Goal: Task Accomplishment & Management: Use online tool/utility

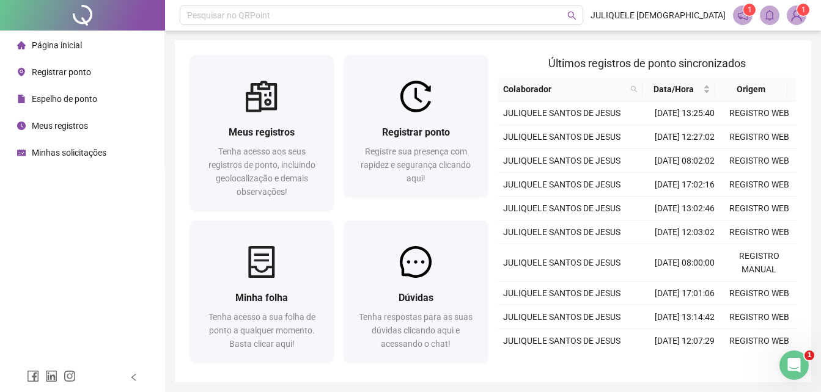
click at [65, 49] on span "Página inicial" at bounding box center [57, 45] width 50 height 10
click at [65, 44] on span "Página inicial" at bounding box center [57, 45] width 50 height 10
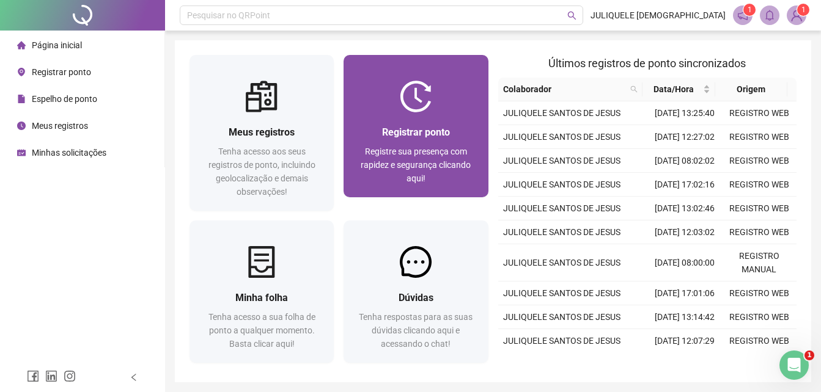
click at [426, 126] on span "Registrar ponto" at bounding box center [416, 132] width 68 height 12
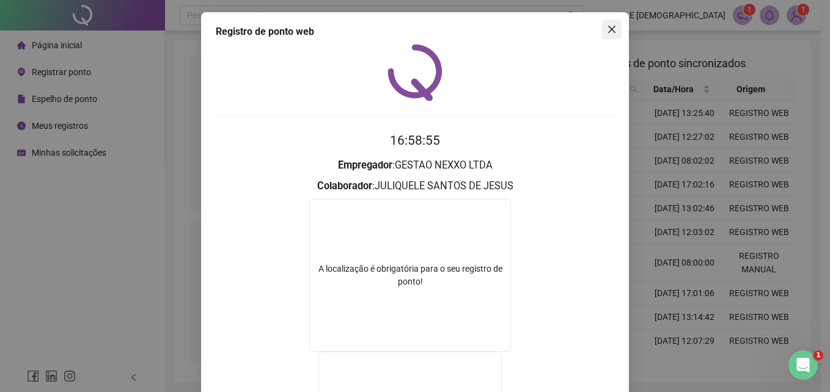
click at [615, 35] on button "Close" at bounding box center [612, 30] width 20 height 20
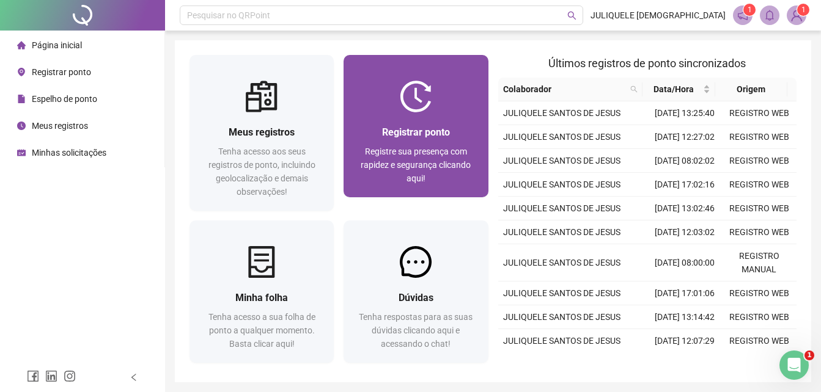
click at [413, 154] on span "Registre sua presença com rapidez e segurança clicando aqui!" at bounding box center [415, 165] width 110 height 37
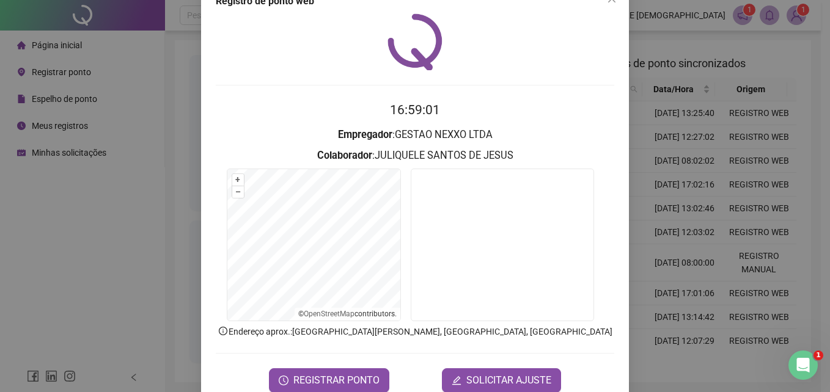
scroll to position [58, 0]
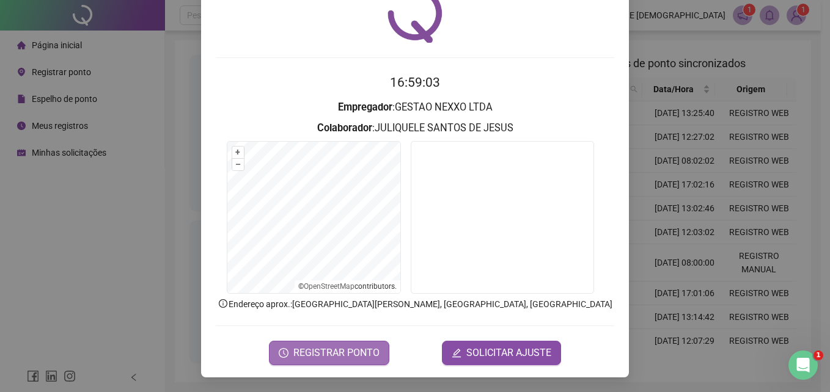
click at [346, 356] on span "REGISTRAR PONTO" at bounding box center [336, 353] width 86 height 15
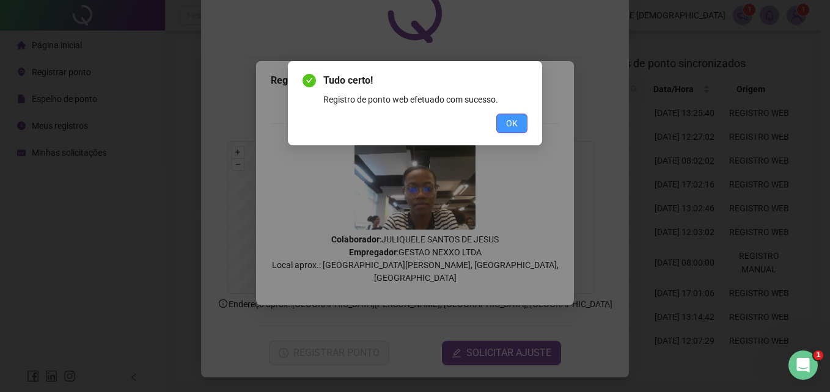
click at [517, 121] on span "OK" at bounding box center [512, 123] width 12 height 13
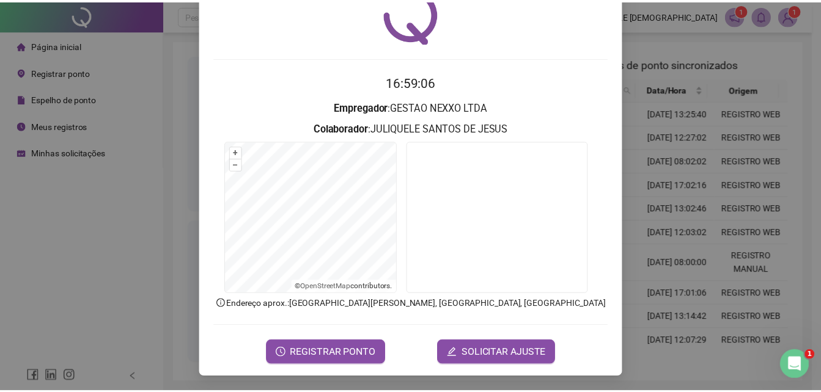
scroll to position [0, 0]
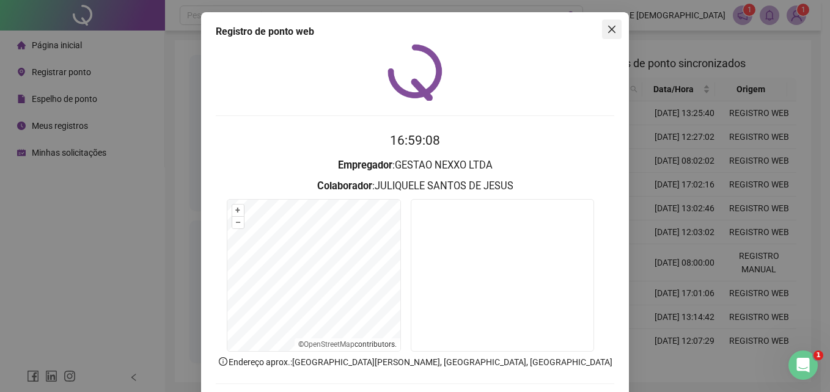
click at [608, 28] on icon "close" at bounding box center [611, 29] width 7 height 7
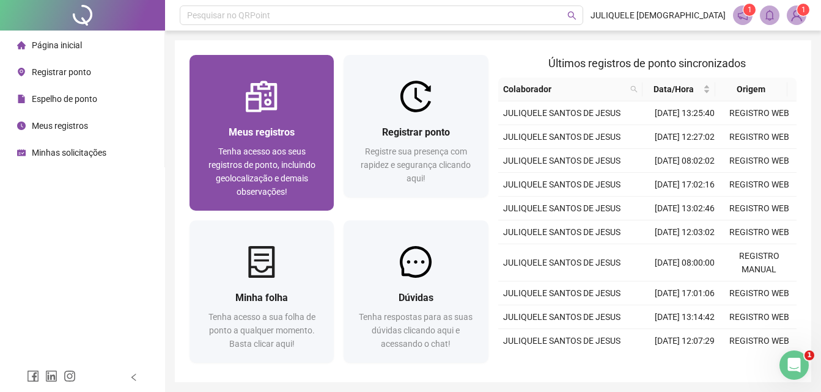
click at [227, 147] on span "Tenha acesso aos seus registros de ponto, incluindo geolocalização e demais obs…" at bounding box center [261, 172] width 107 height 50
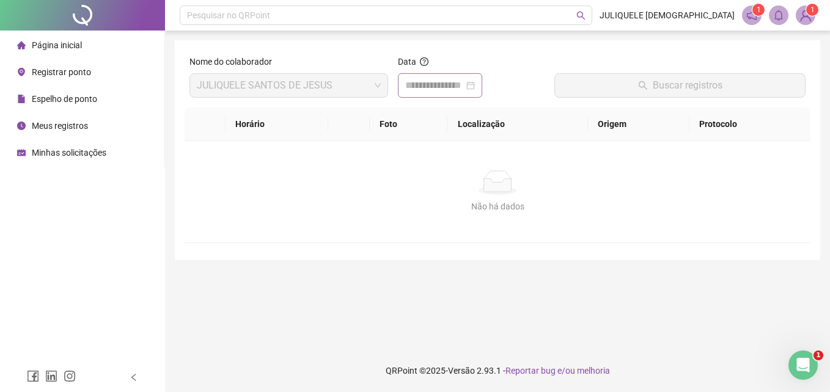
click at [437, 93] on div at bounding box center [440, 85] width 84 height 24
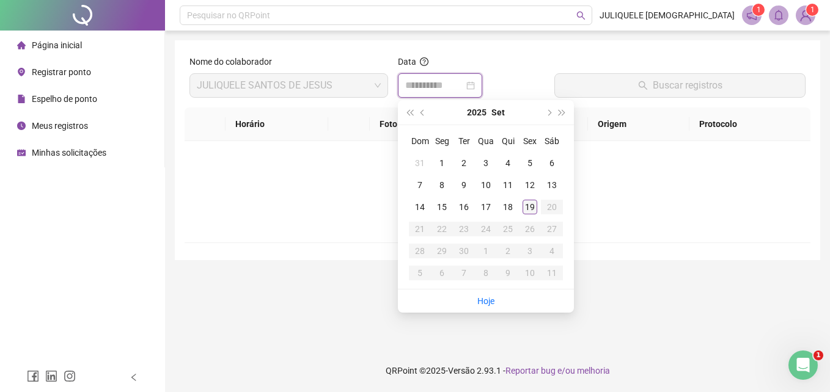
type input "**********"
click at [525, 204] on div "19" at bounding box center [529, 207] width 15 height 15
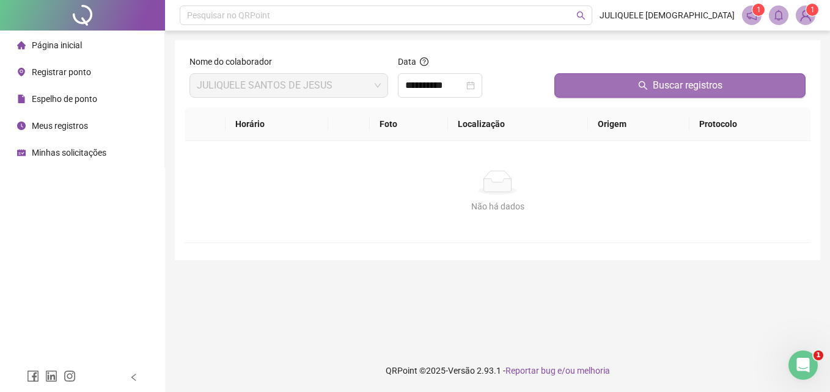
click at [609, 82] on button "Buscar registros" at bounding box center [679, 85] width 251 height 24
